Goal: Find specific page/section: Find specific page/section

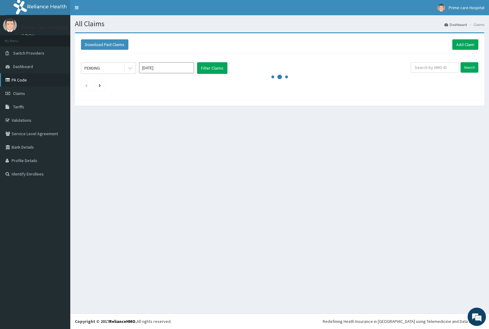
click at [25, 82] on link "PA Code" at bounding box center [35, 79] width 70 height 13
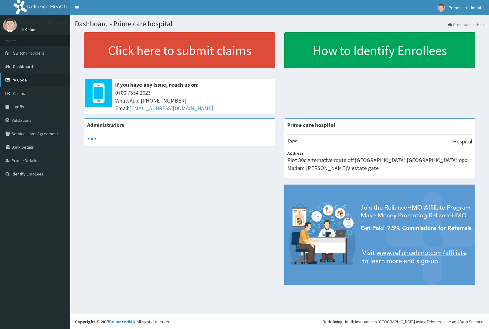
click at [30, 80] on link "PA Code" at bounding box center [35, 79] width 70 height 13
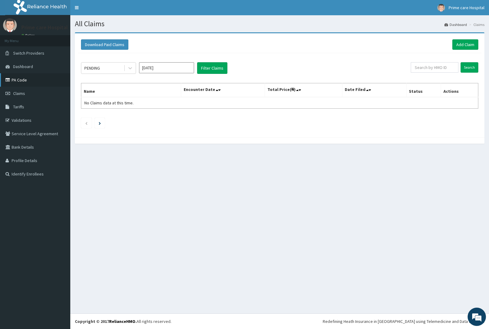
click at [27, 81] on link "PA Code" at bounding box center [35, 79] width 70 height 13
